Goal: Information Seeking & Learning: Check status

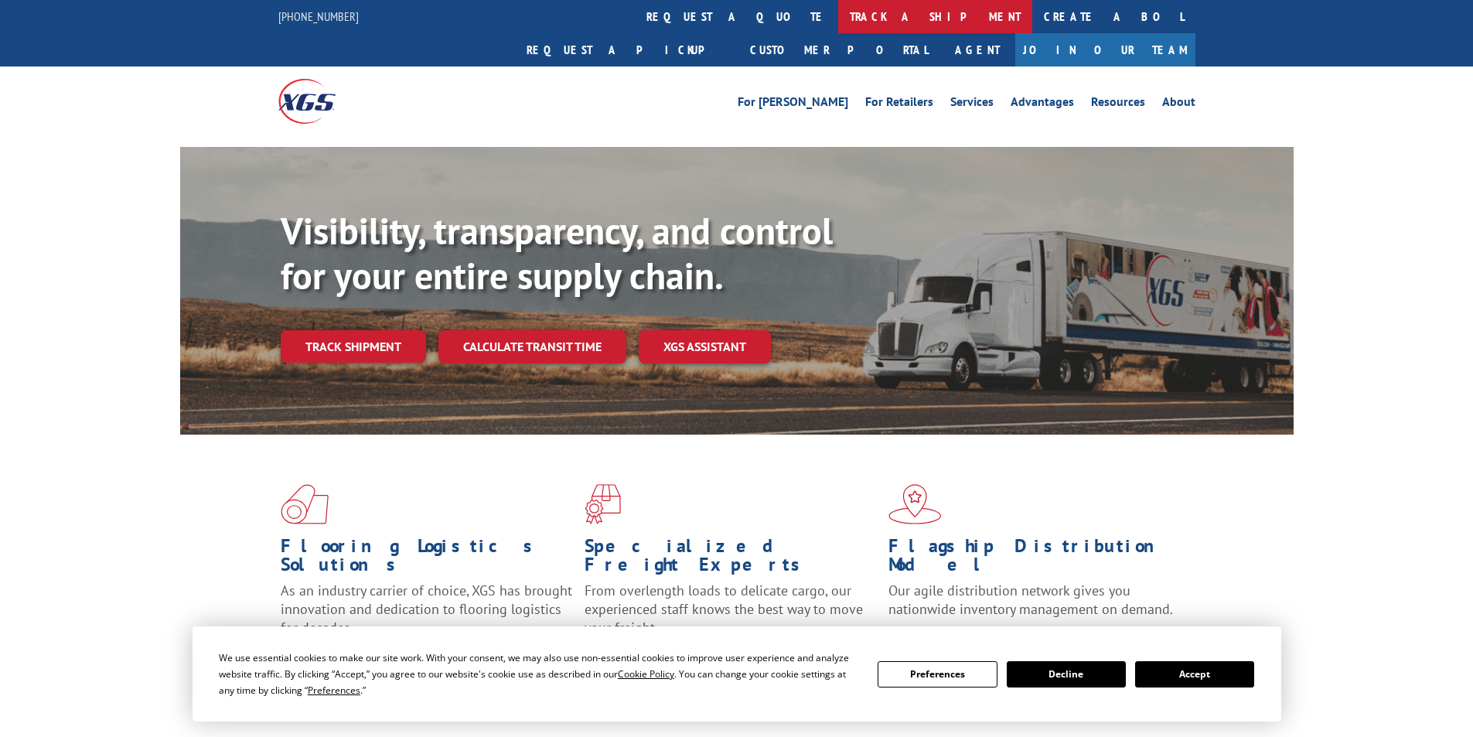
click at [838, 15] on link "track a shipment" at bounding box center [935, 16] width 194 height 33
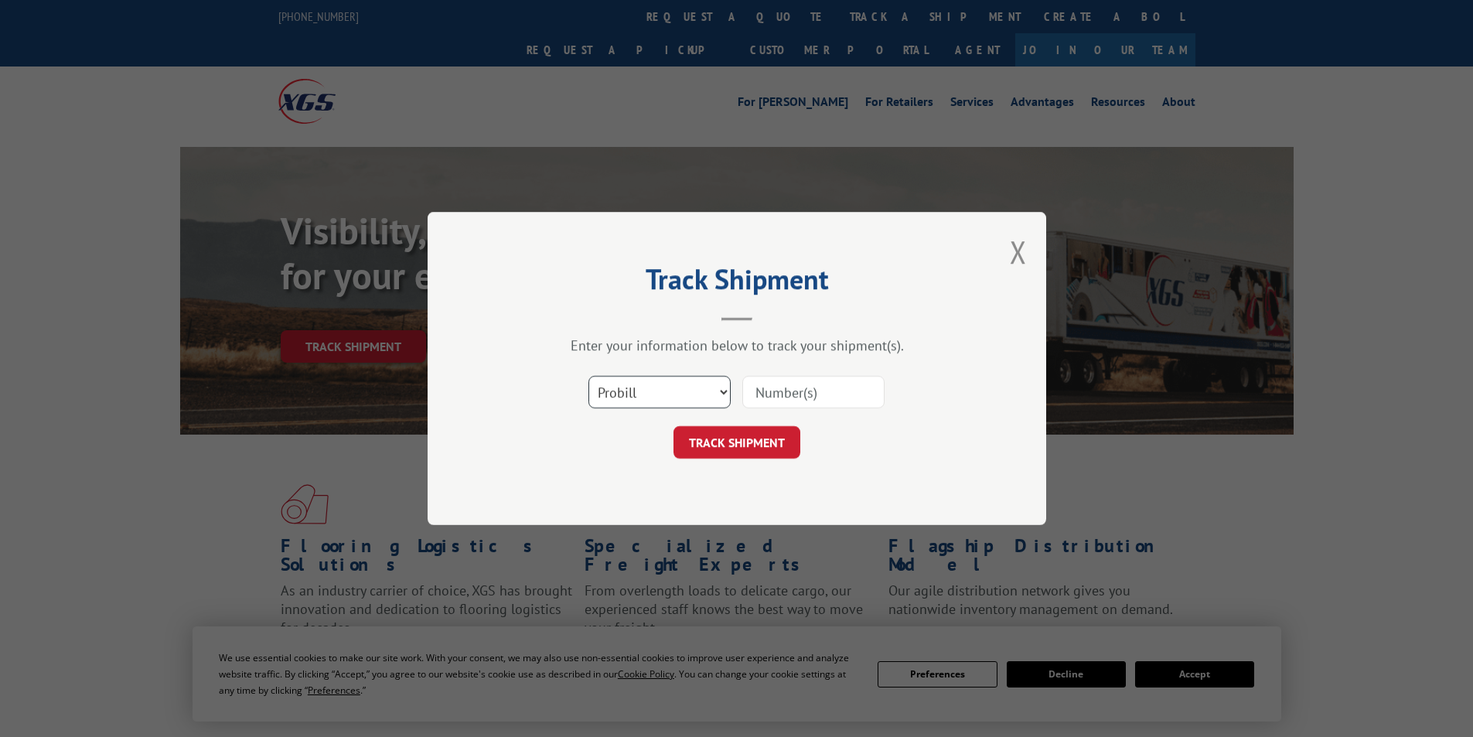
click at [646, 386] on select "Select category... Probill BOL PO" at bounding box center [659, 392] width 142 height 32
click at [631, 379] on select "Select category... Probill BOL PO" at bounding box center [659, 392] width 142 height 32
select select "po"
click at [588, 376] on select "Select category... Probill BOL PO" at bounding box center [659, 392] width 142 height 32
click at [812, 397] on input at bounding box center [813, 392] width 142 height 32
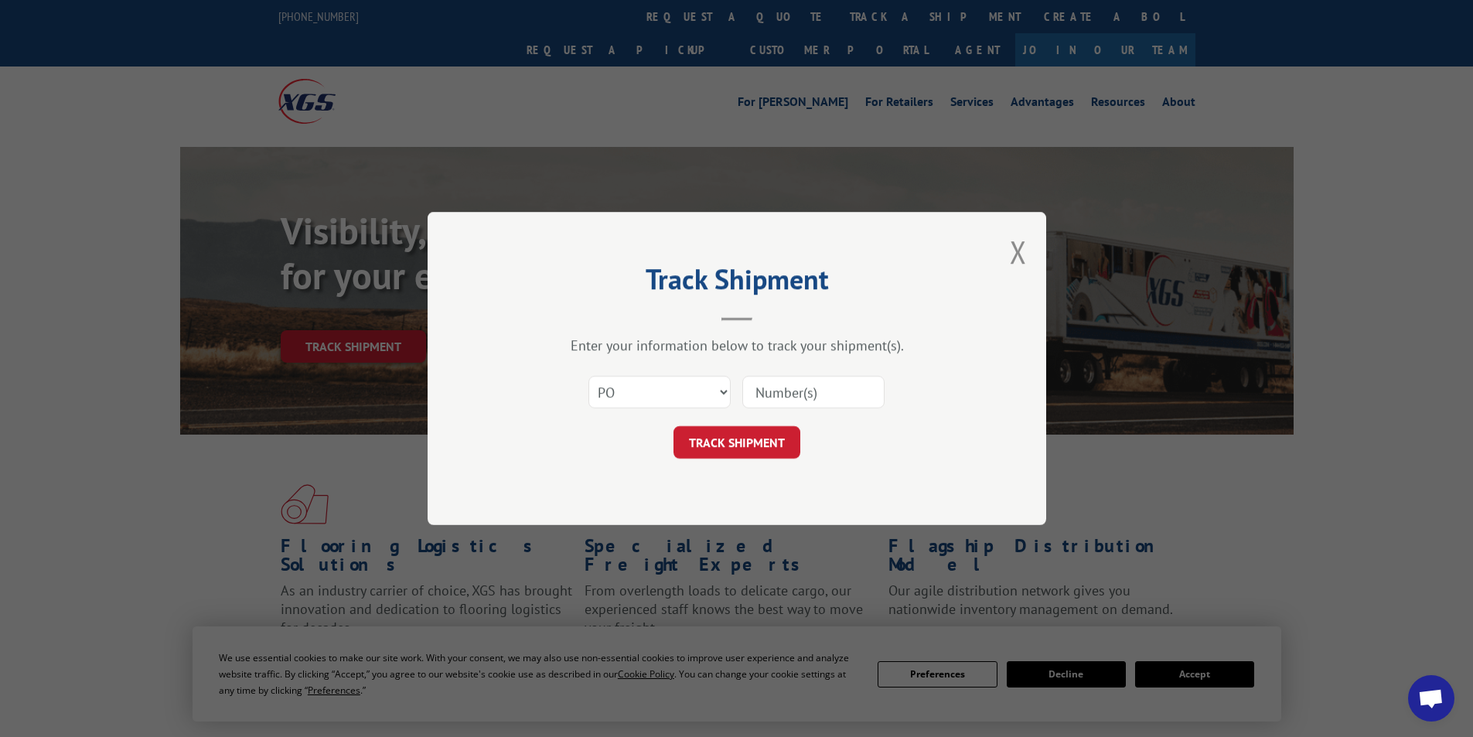
paste input "22540275"
type input "22540275"
click at [755, 431] on button "TRACK SHIPMENT" at bounding box center [737, 442] width 127 height 32
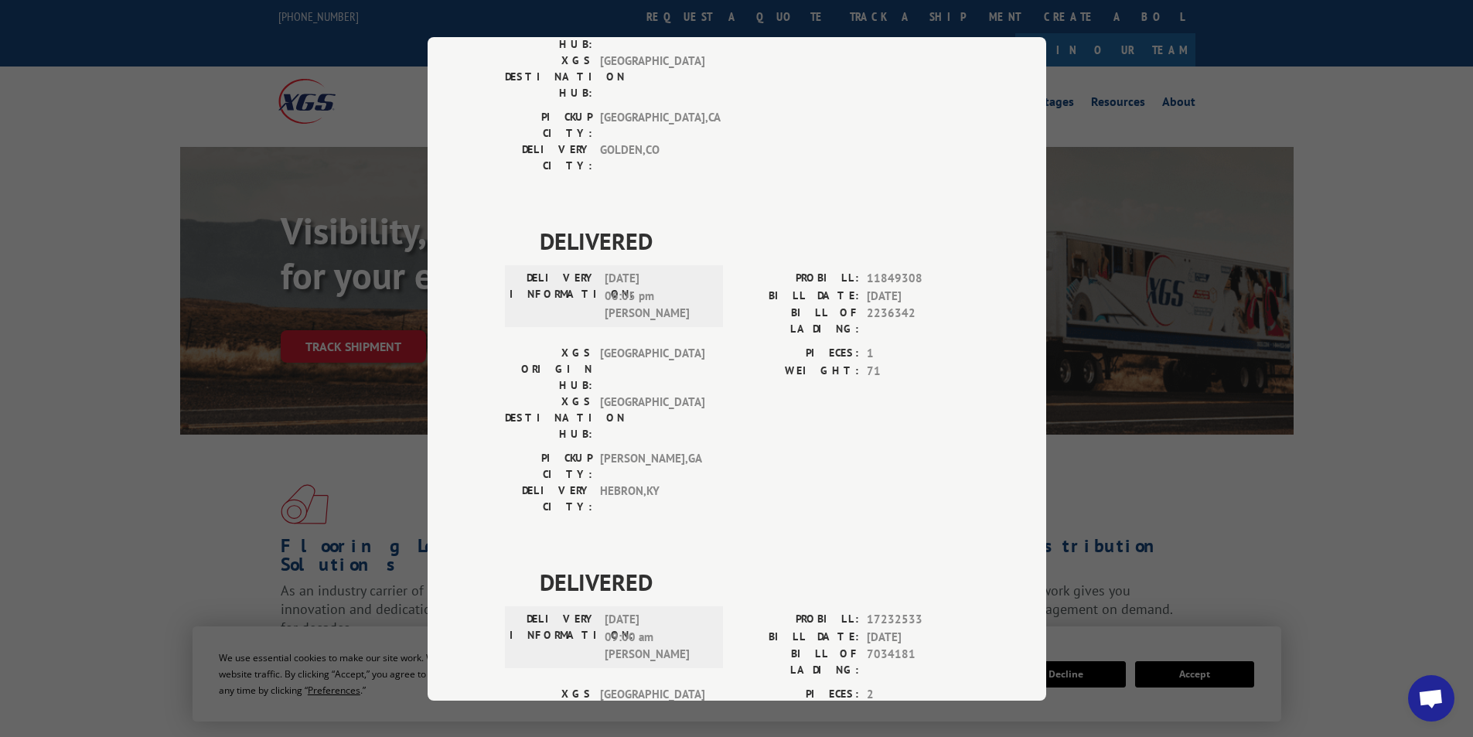
scroll to position [281, 0]
